Goal: Task Accomplishment & Management: Manage account settings

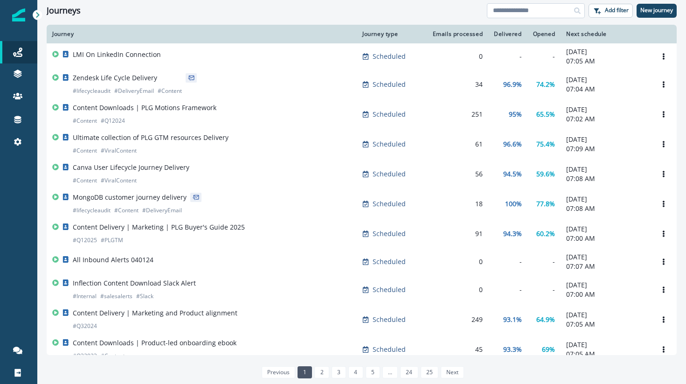
click at [508, 9] on input at bounding box center [536, 10] width 98 height 15
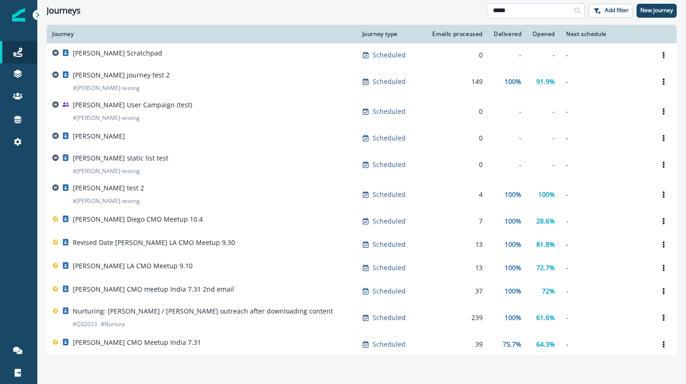
type input "*****"
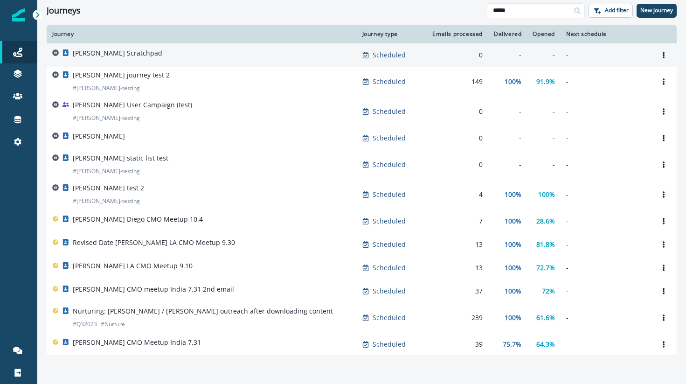
click at [105, 55] on p "[PERSON_NAME] Scratchpad" at bounding box center [118, 53] width 90 height 9
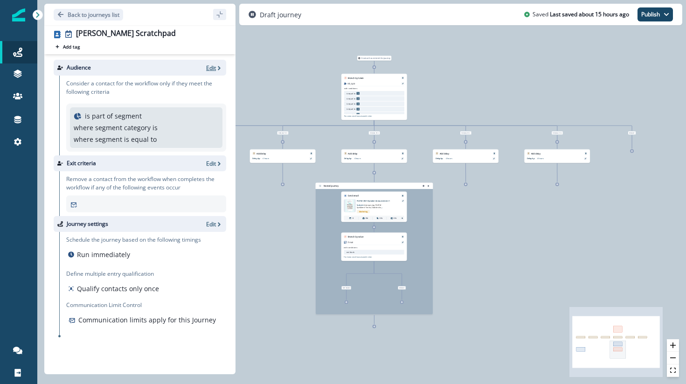
click at [212, 68] on p "Edit" at bounding box center [211, 68] width 10 height 8
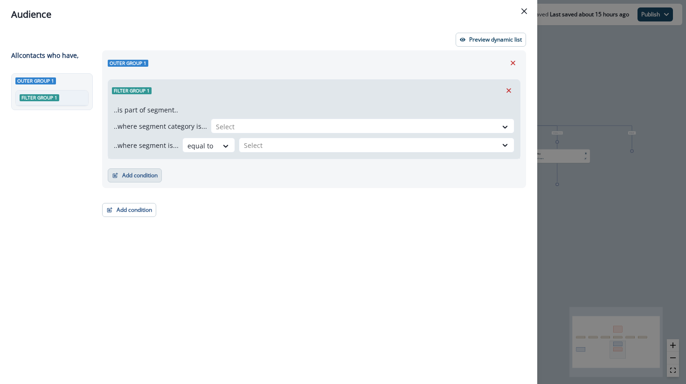
click at [139, 169] on button "Add condition" at bounding box center [135, 175] width 54 height 14
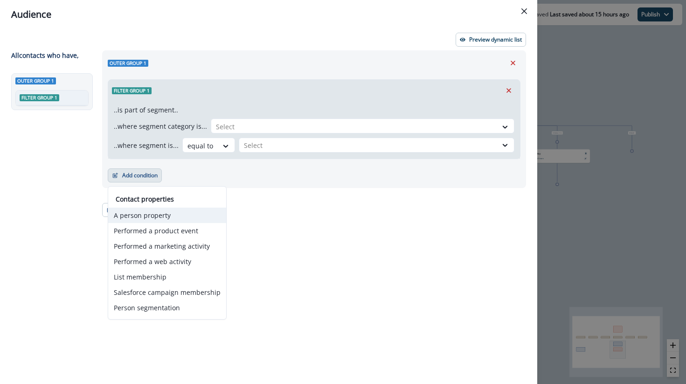
click at [155, 218] on button "A person property" at bounding box center [167, 215] width 118 height 15
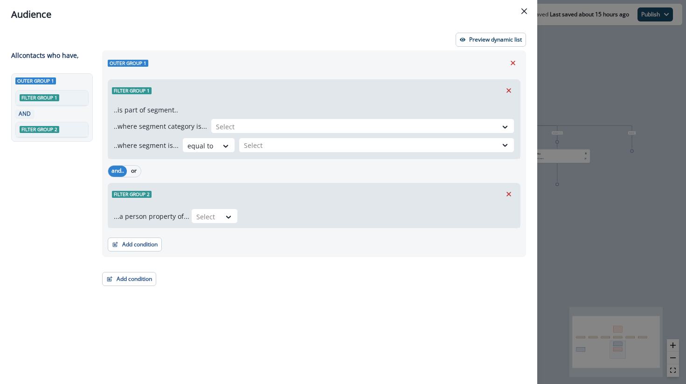
click at [204, 224] on div "...a person property of... Select" at bounding box center [314, 216] width 412 height 23
click at [207, 220] on div at bounding box center [206, 217] width 20 height 12
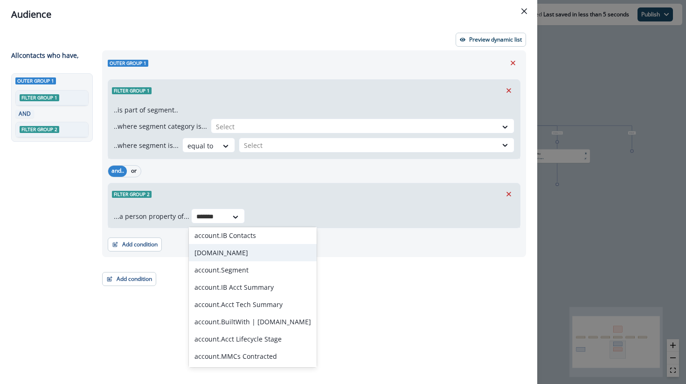
scroll to position [278, 0]
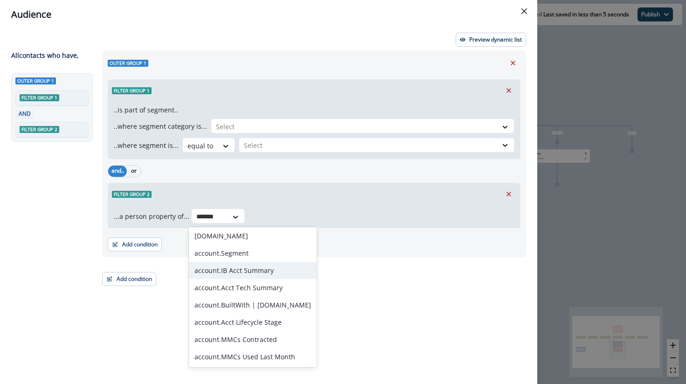
type input "*******"
click at [377, 270] on div "Outer group 1 Filter group 1 ..is part of segment.. ..where segment category is…" at bounding box center [312, 199] width 430 height 299
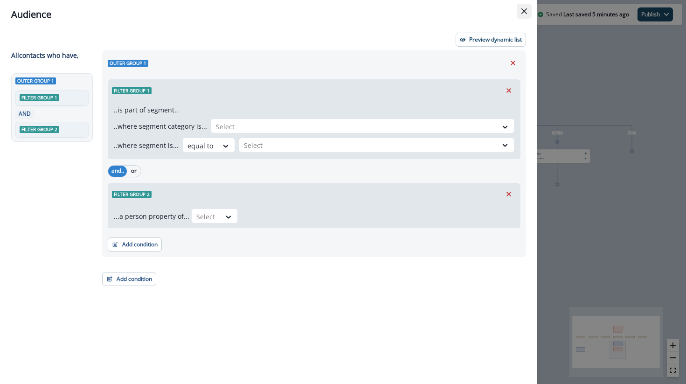
click at [526, 7] on button "Close" at bounding box center [524, 11] width 15 height 15
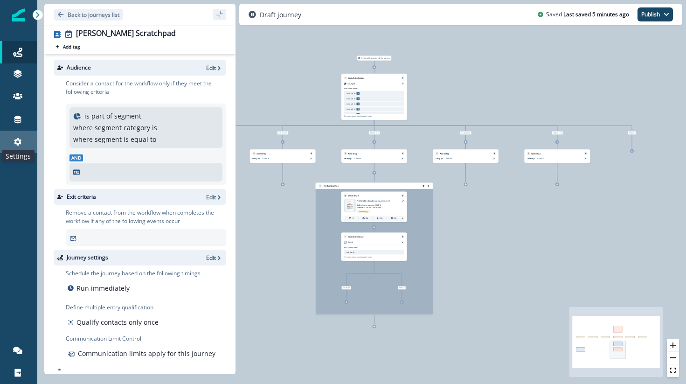
click at [18, 141] on icon at bounding box center [17, 141] width 9 height 9
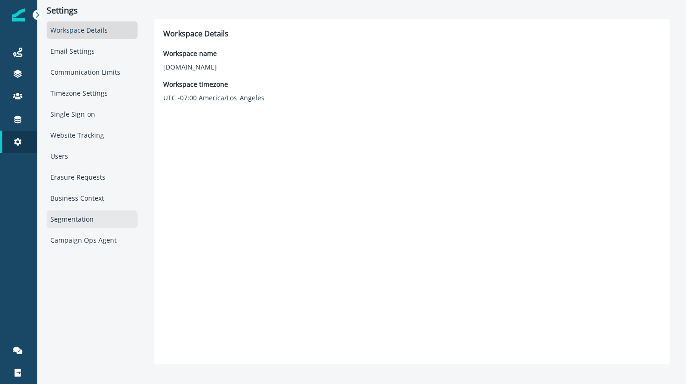
click at [96, 220] on div "Segmentation" at bounding box center [92, 218] width 91 height 17
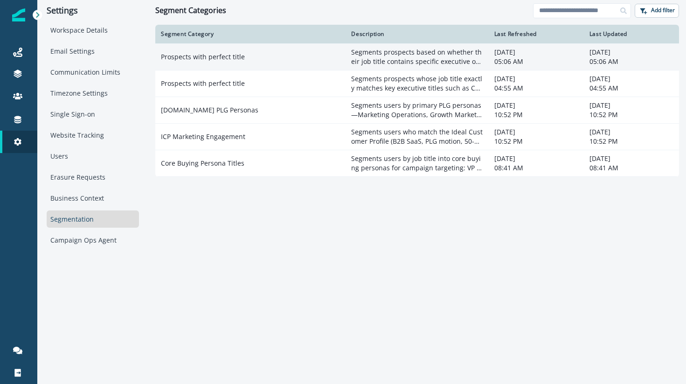
click at [252, 55] on td "Prospects with perfect title" at bounding box center [250, 56] width 190 height 27
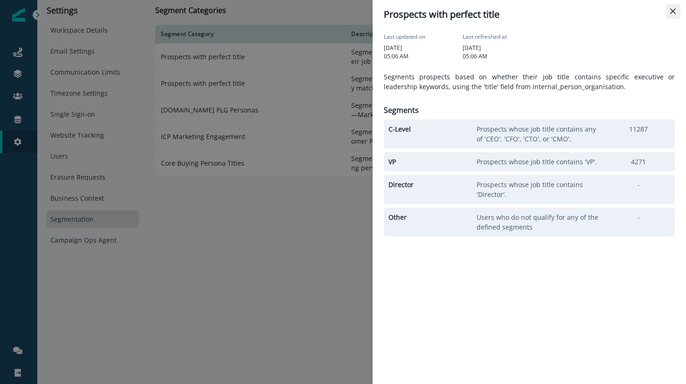
click at [673, 11] on icon "Close" at bounding box center [673, 11] width 6 height 6
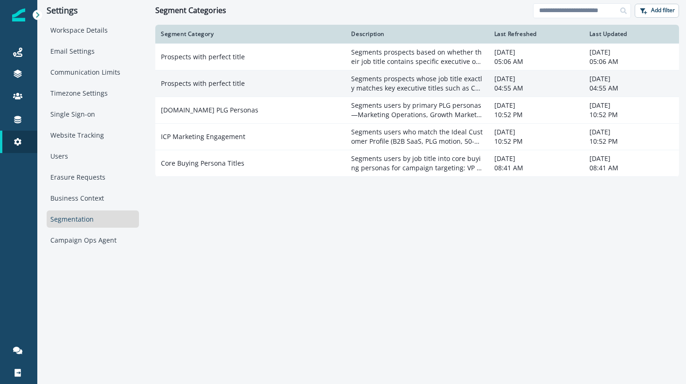
click at [208, 86] on td "Prospects with perfect title" at bounding box center [250, 83] width 190 height 27
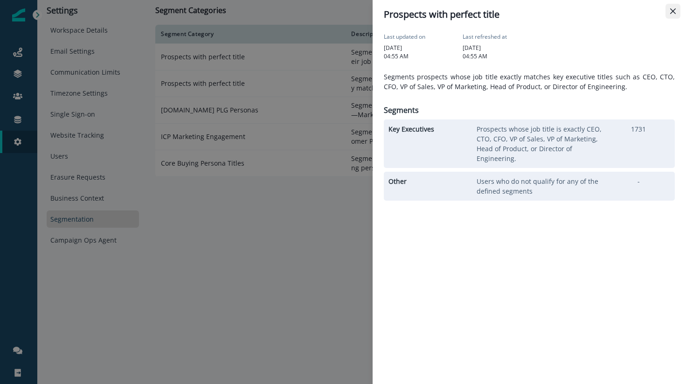
click at [670, 11] on icon "Close" at bounding box center [673, 11] width 6 height 6
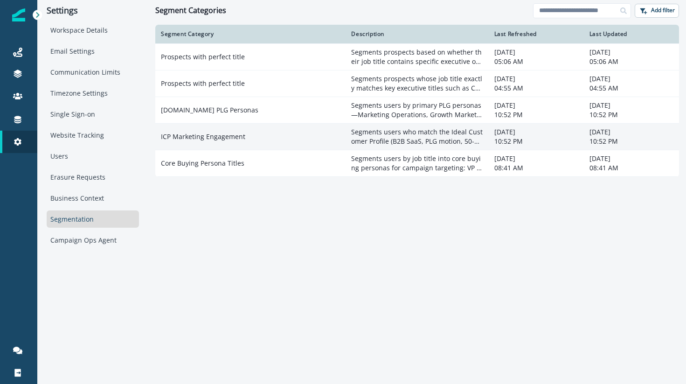
click at [207, 139] on td "ICP Marketing Engagement" at bounding box center [250, 136] width 190 height 27
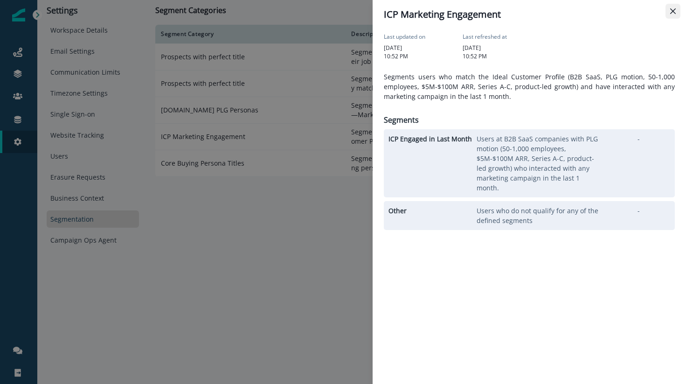
click at [673, 8] on icon "Close" at bounding box center [673, 11] width 6 height 6
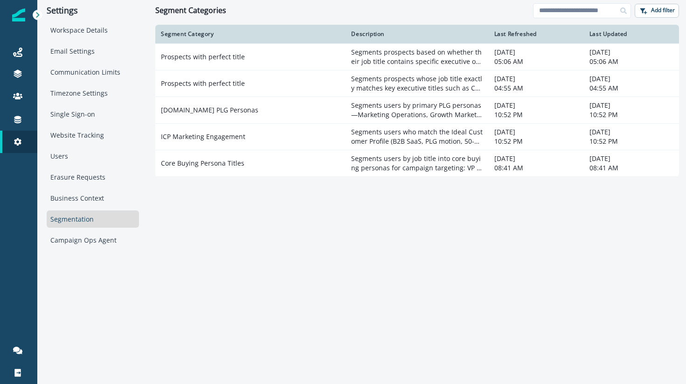
click at [229, 255] on div "Segment Category Description Last Refreshed Last Updated Prospects with perfect…" at bounding box center [417, 204] width 524 height 358
click at [86, 218] on div "Segmentation" at bounding box center [93, 218] width 92 height 17
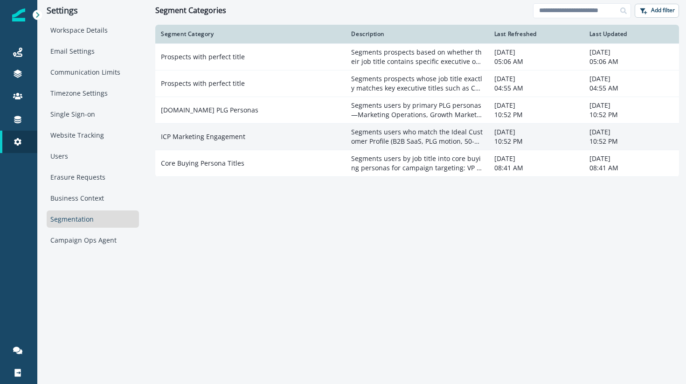
click at [249, 146] on td "ICP Marketing Engagement" at bounding box center [250, 136] width 190 height 27
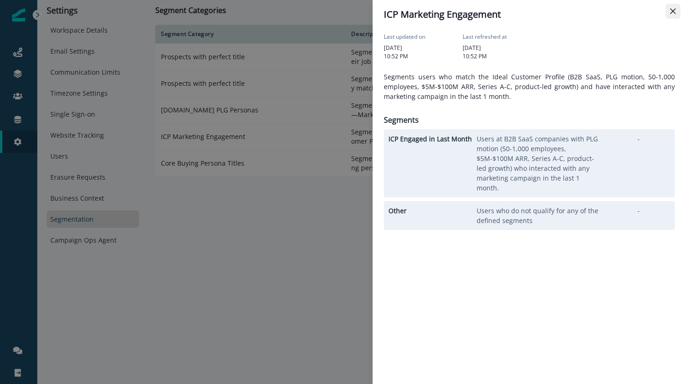
click at [672, 13] on icon "Close" at bounding box center [673, 11] width 6 height 6
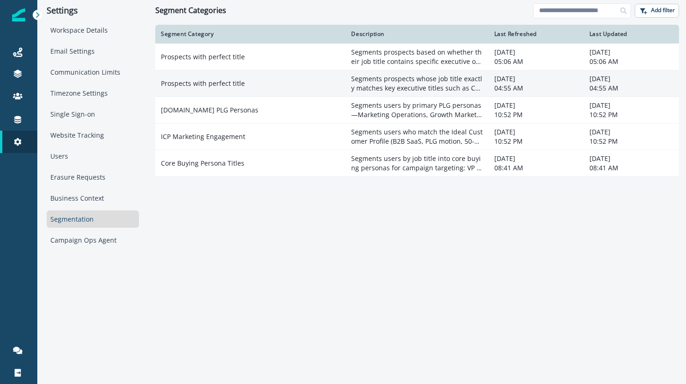
click at [216, 85] on td "Prospects with perfect title" at bounding box center [250, 83] width 190 height 27
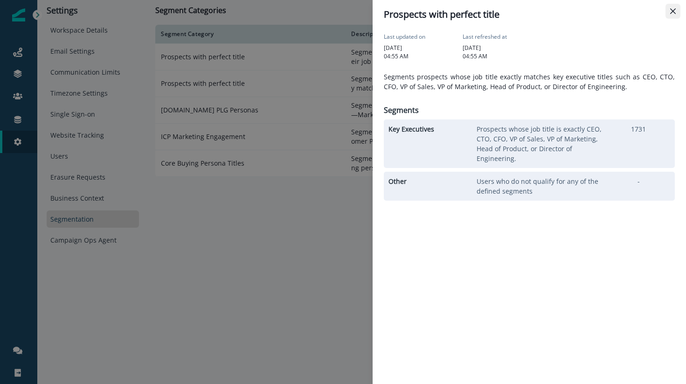
click at [671, 11] on icon "Close" at bounding box center [673, 11] width 6 height 6
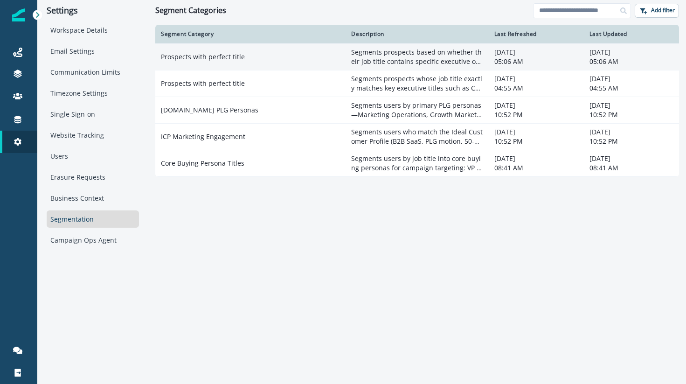
click at [212, 55] on td "Prospects with perfect title" at bounding box center [250, 56] width 190 height 27
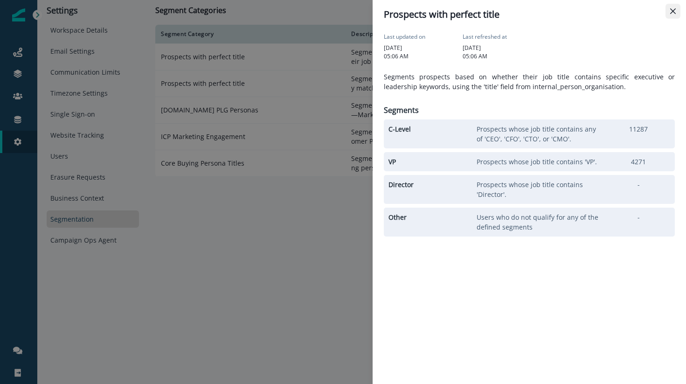
click at [674, 8] on icon "Close" at bounding box center [673, 11] width 6 height 6
